Goal: Task Accomplishment & Management: Complete application form

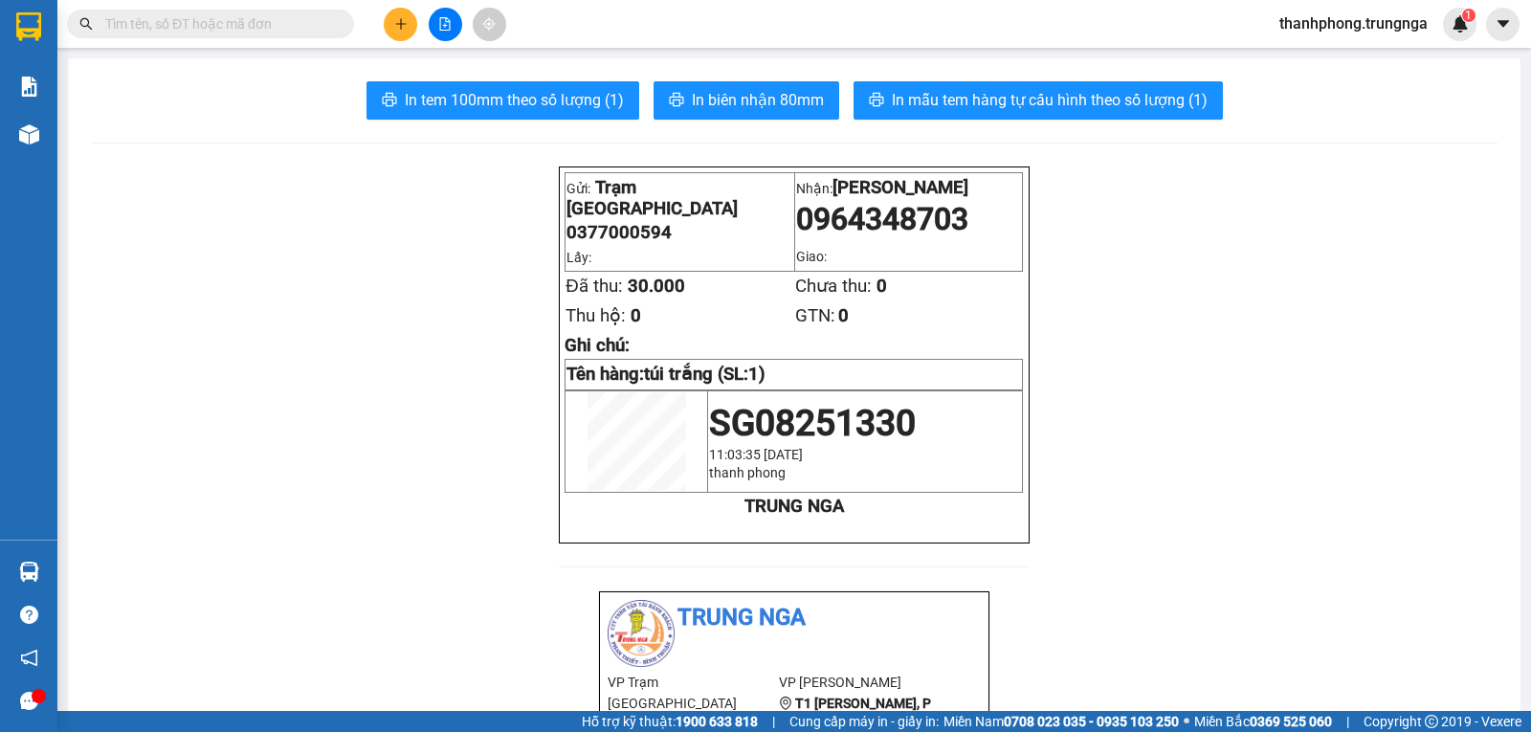
click at [399, 8] on div at bounding box center [445, 24] width 144 height 33
click at [399, 13] on button at bounding box center [400, 24] width 33 height 33
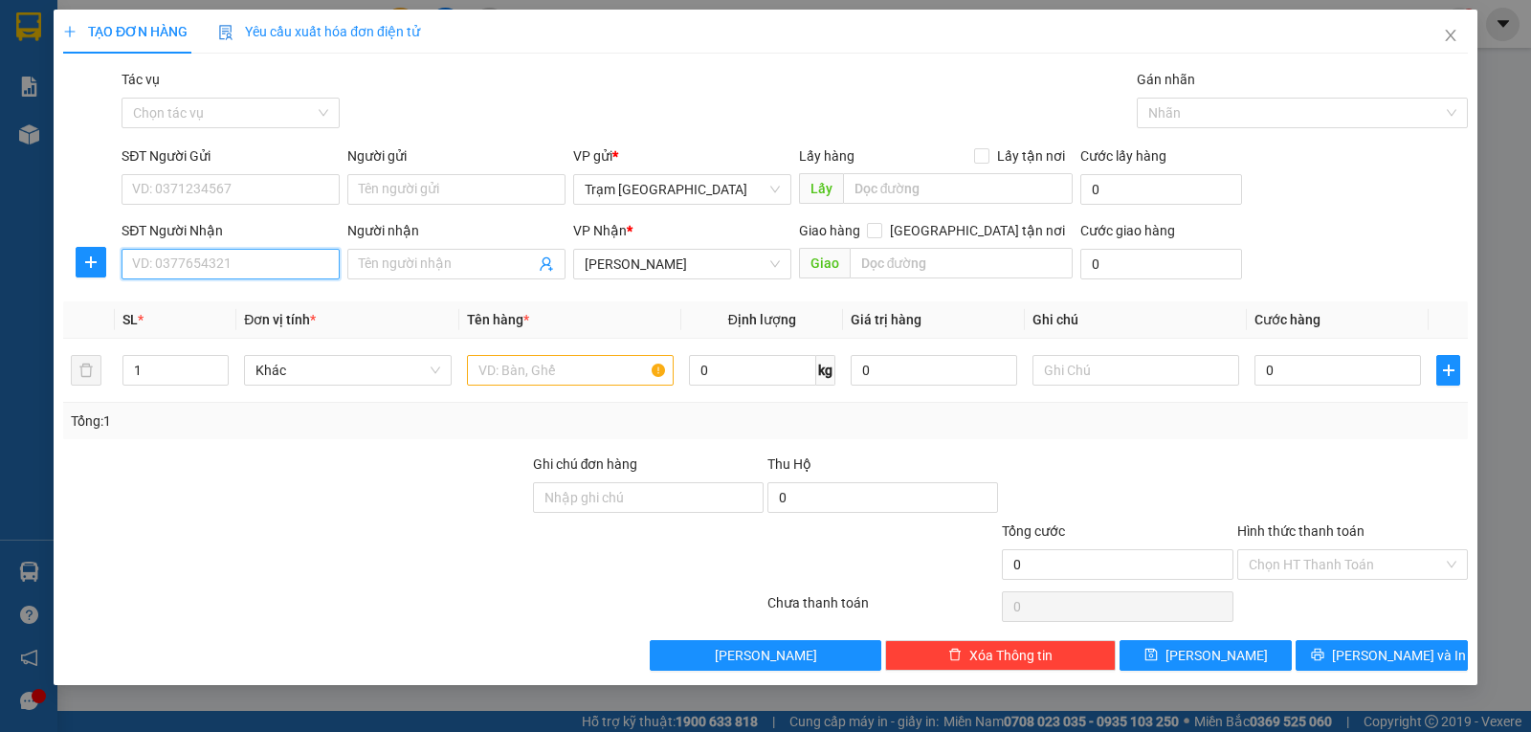
click at [250, 275] on input "SĐT Người Nhận" at bounding box center [231, 264] width 218 height 31
type input "0941262263"
click at [260, 289] on div "0941262263 - khanh" at bounding box center [231, 302] width 218 height 31
type input "khanh"
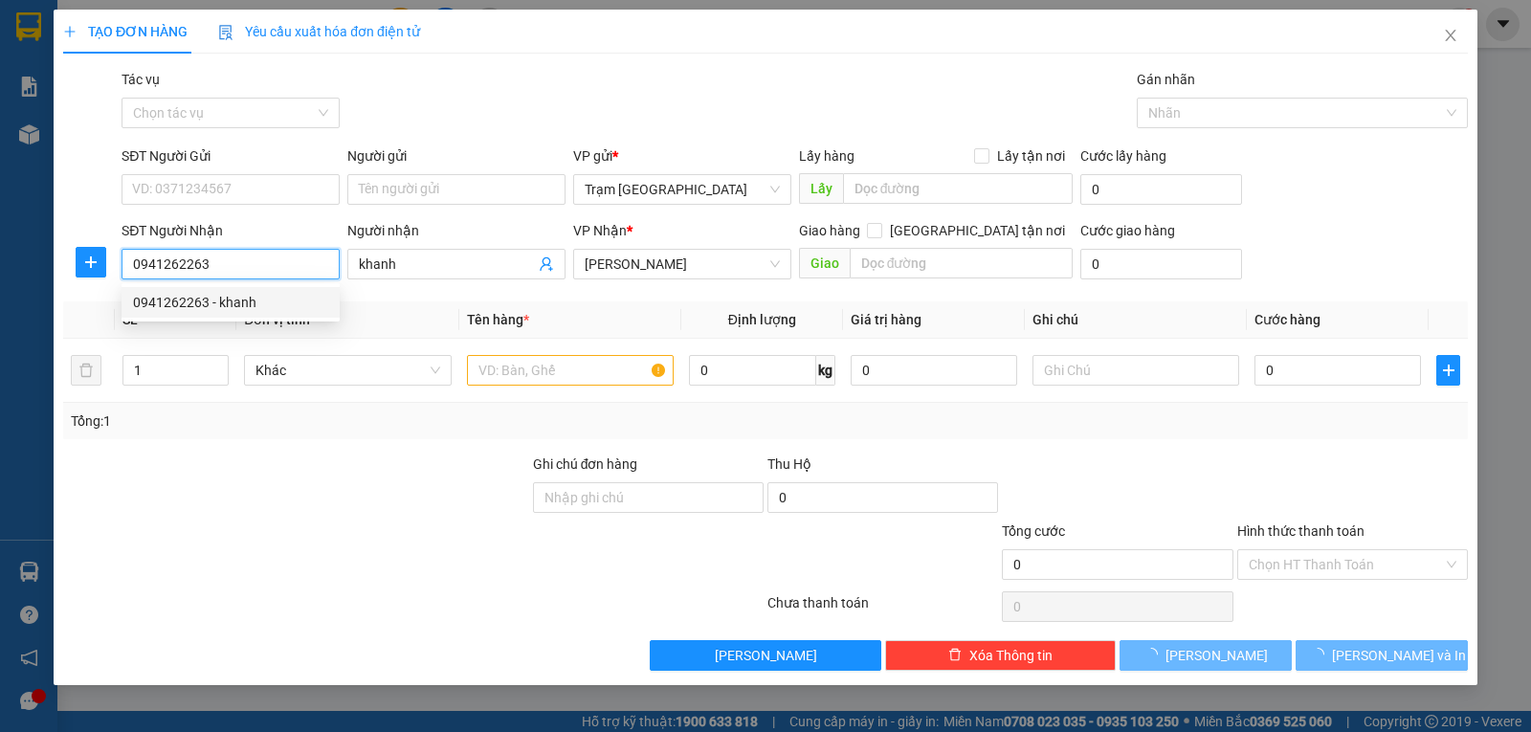
type input "40.000"
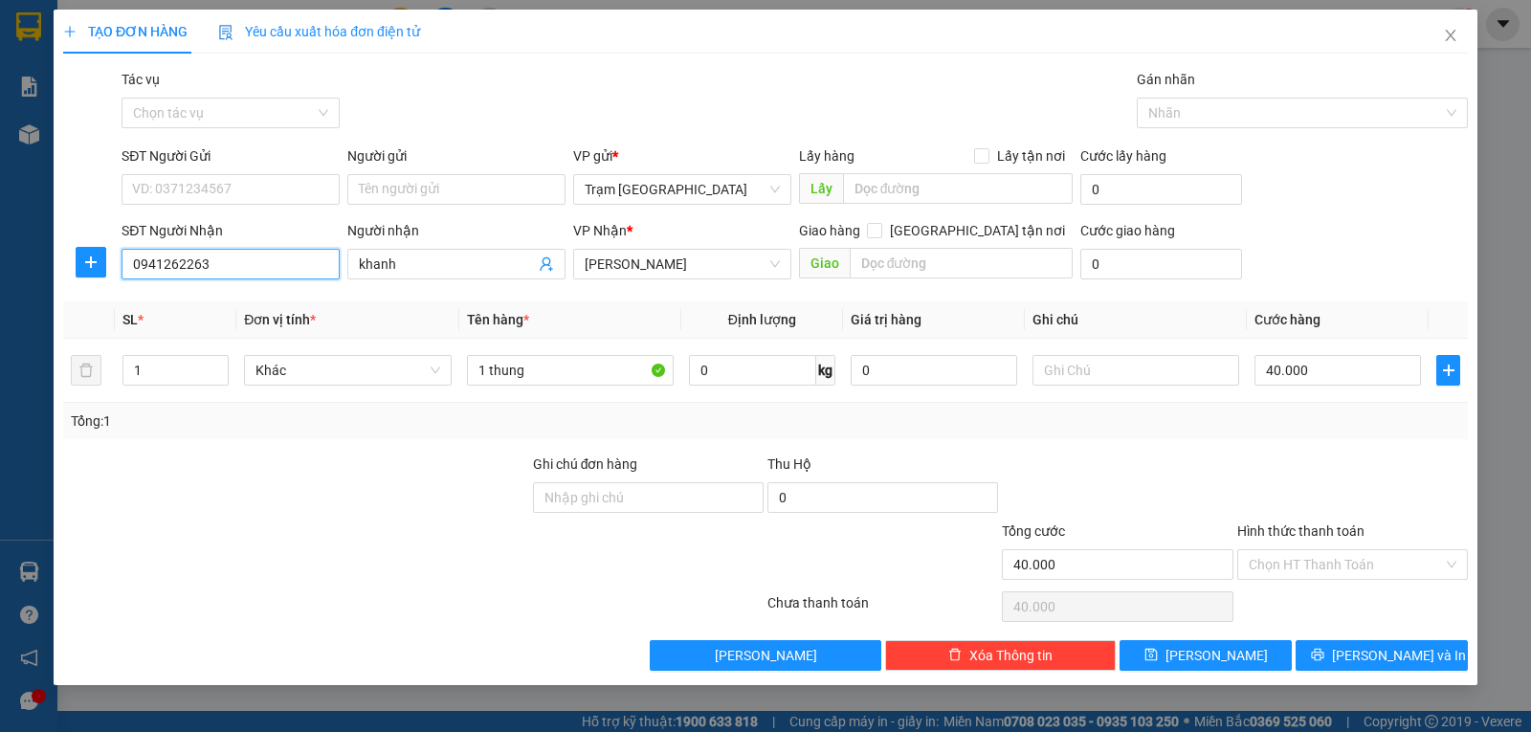
type input "0941262263"
click at [1358, 473] on div at bounding box center [1352, 487] width 234 height 67
click at [1360, 559] on input "Hình thức thanh toán" at bounding box center [1346, 564] width 194 height 29
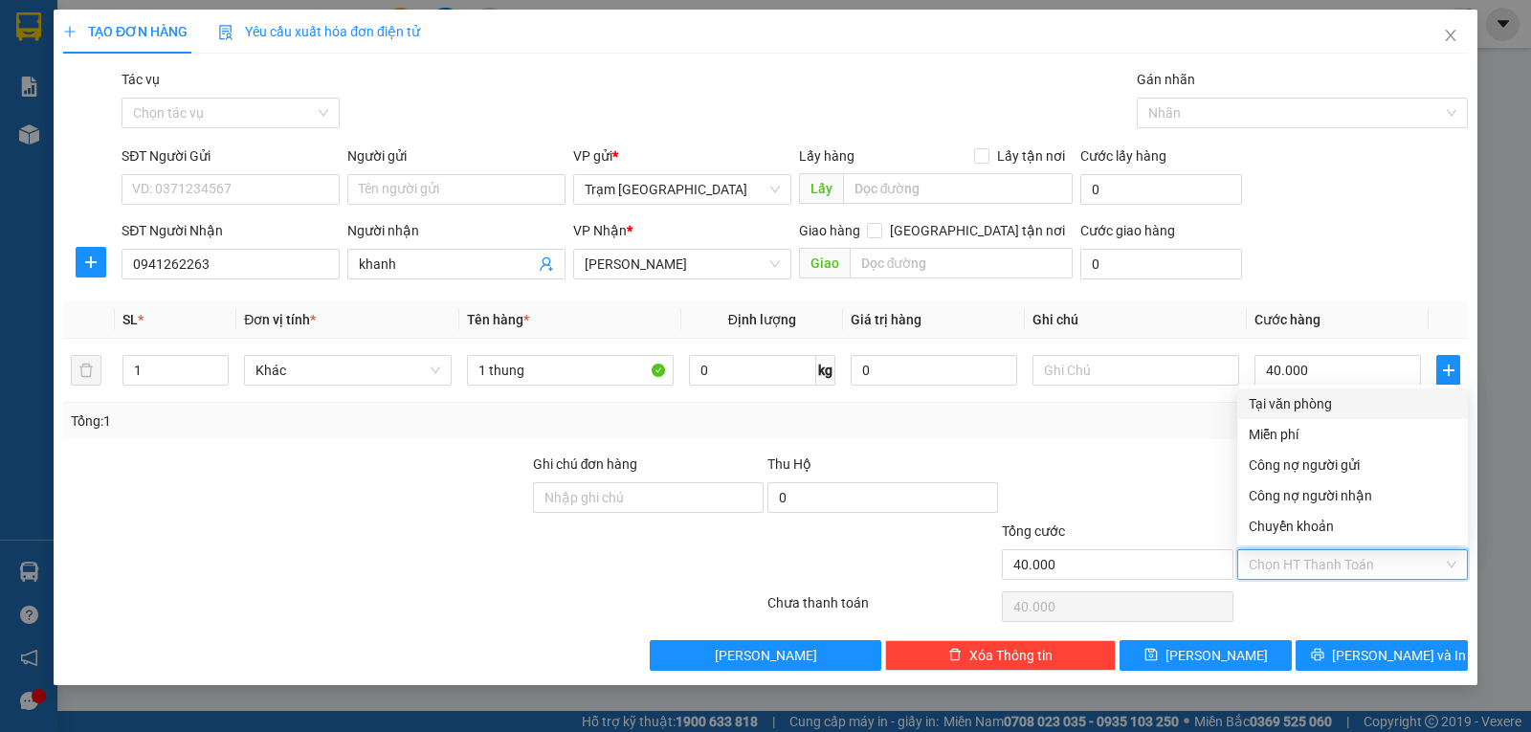
click at [1306, 406] on div "Tại văn phòng" at bounding box center [1353, 403] width 208 height 21
type input "0"
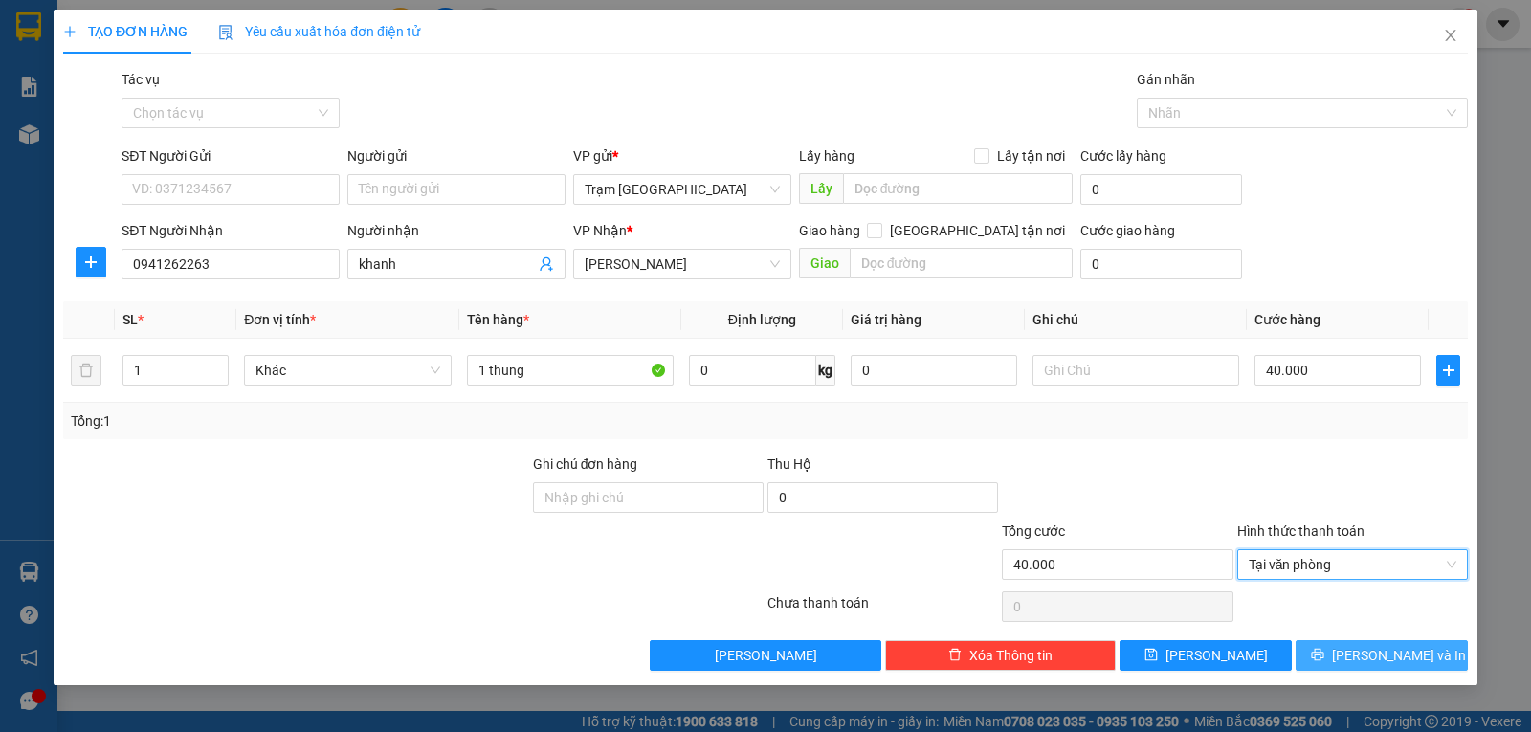
click at [1385, 648] on span "[PERSON_NAME] và In" at bounding box center [1399, 655] width 134 height 21
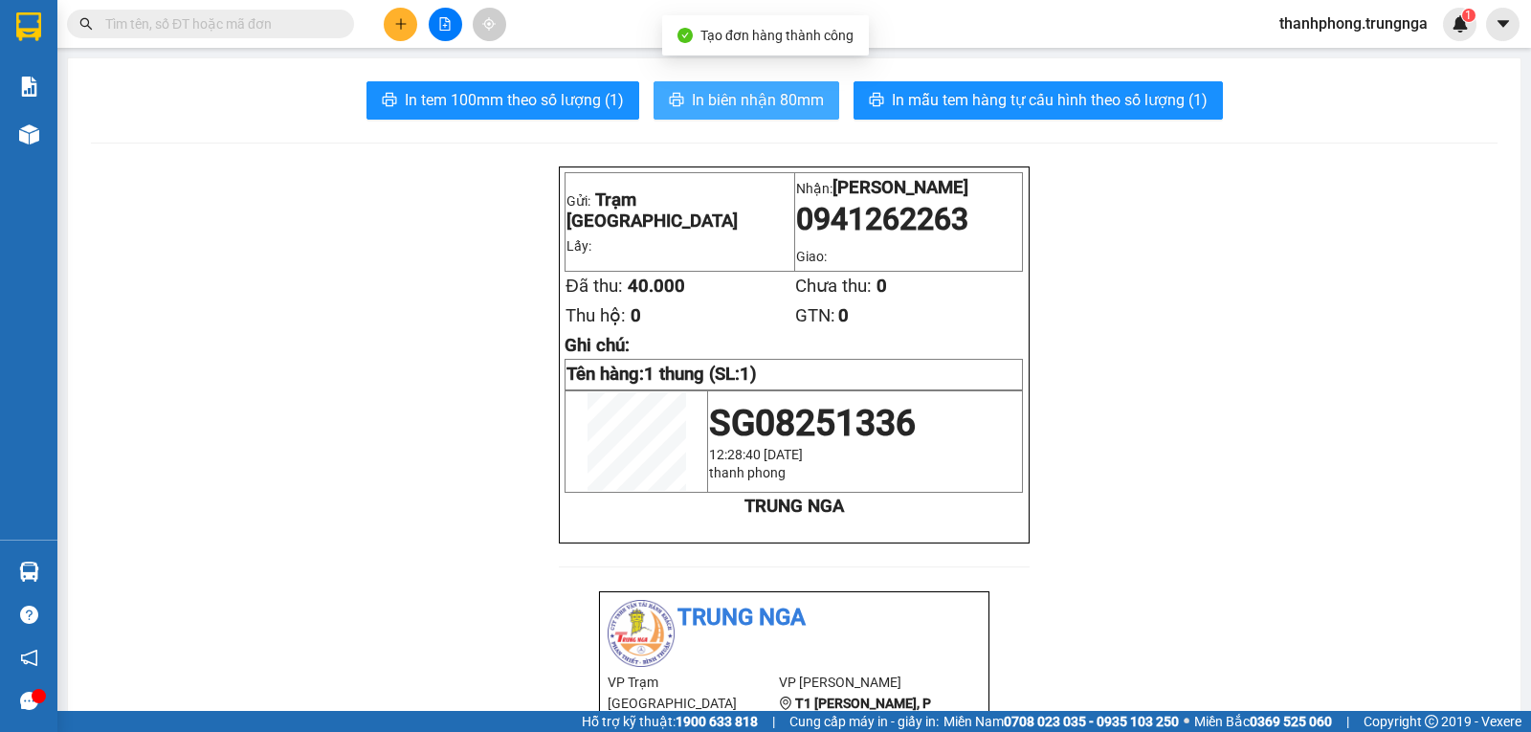
click at [756, 100] on span "In biên nhận 80mm" at bounding box center [758, 100] width 132 height 24
